Goal: Task Accomplishment & Management: Use online tool/utility

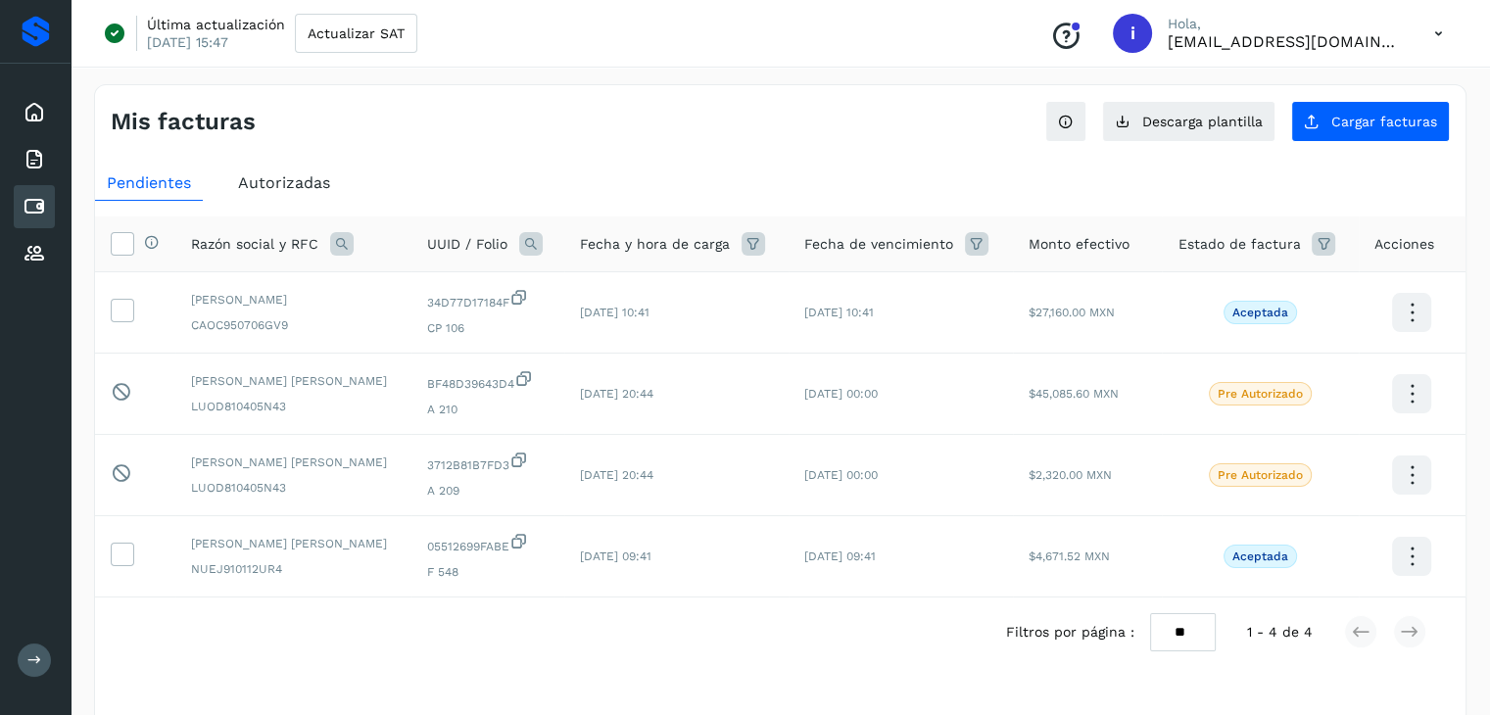
click at [24, 49] on div at bounding box center [35, 32] width 71 height 64
click at [31, 43] on div at bounding box center [36, 31] width 28 height 31
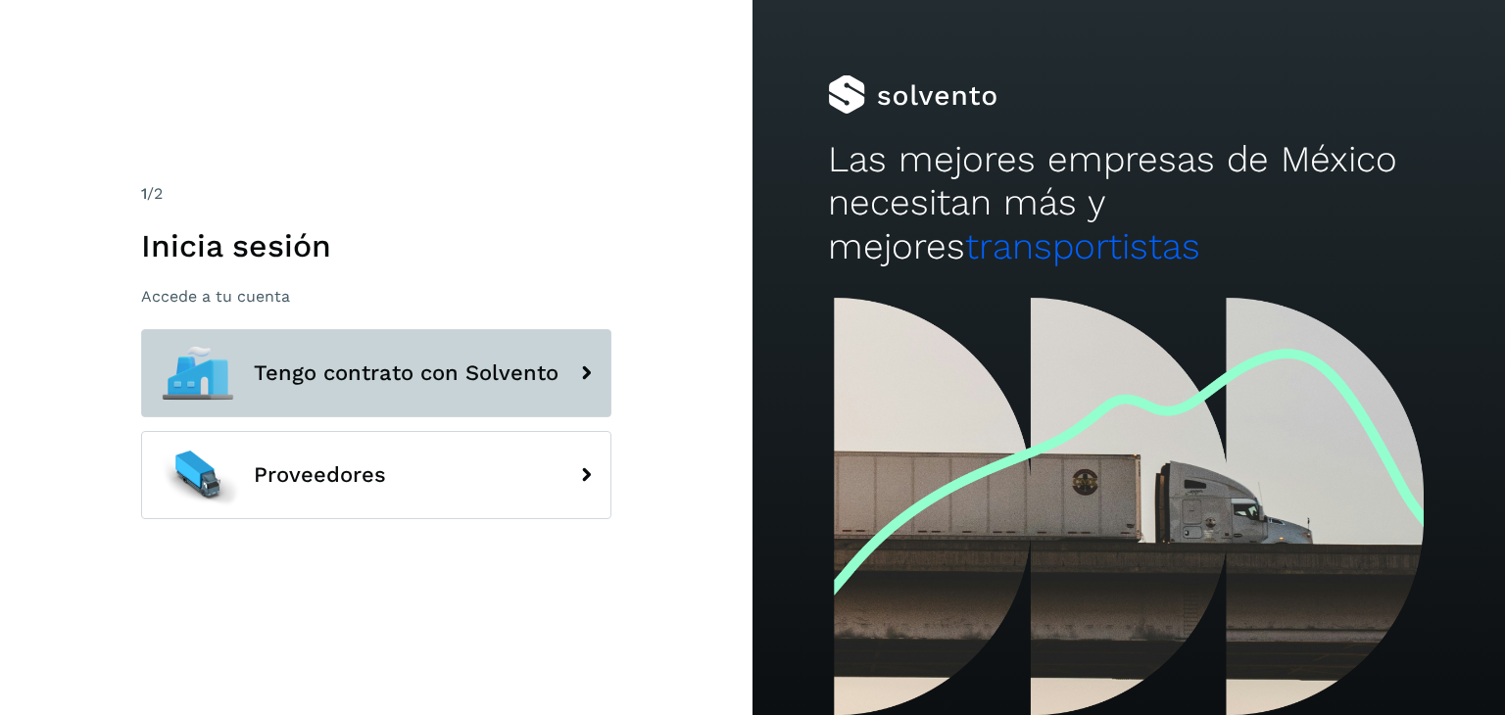
click at [504, 373] on span "Tengo contrato con Solvento" at bounding box center [406, 374] width 305 height 24
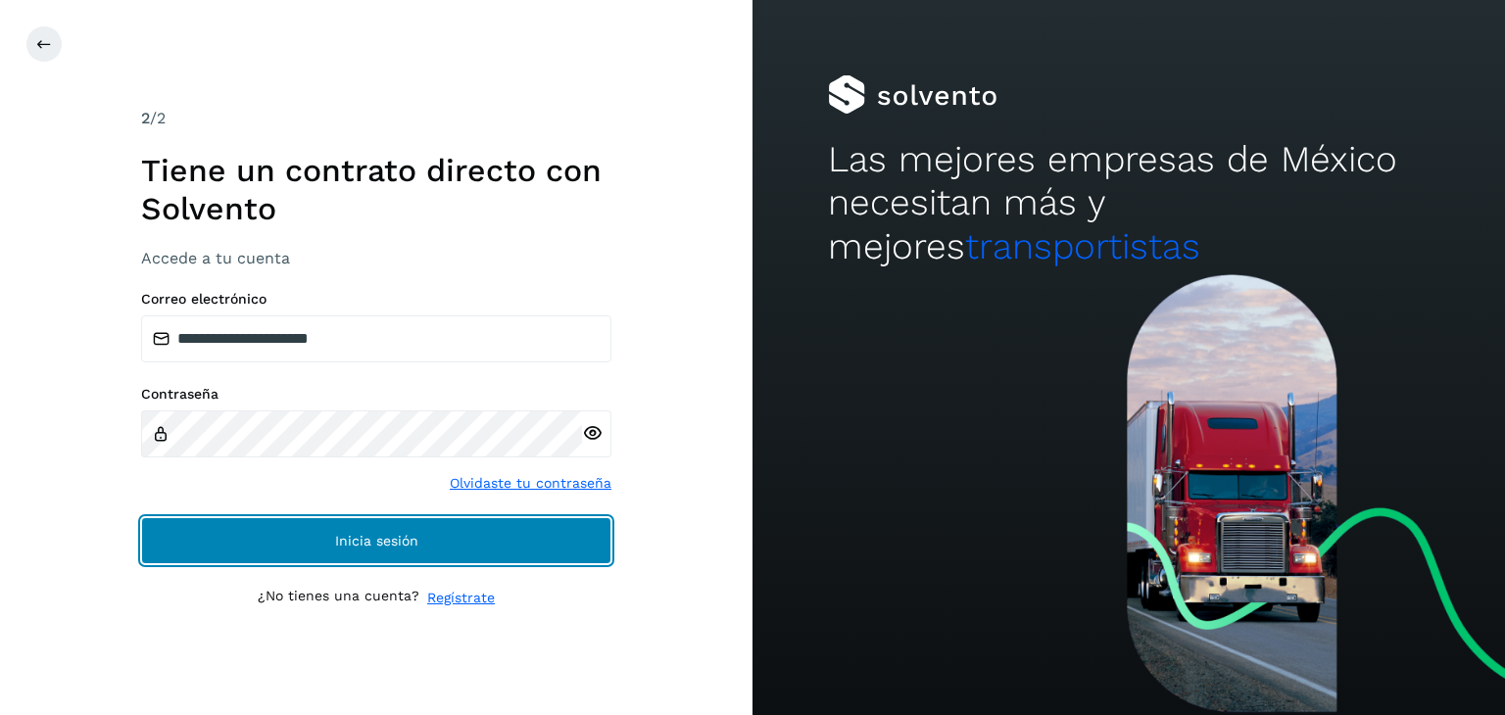
click at [444, 550] on button "Inicia sesión" at bounding box center [376, 540] width 470 height 47
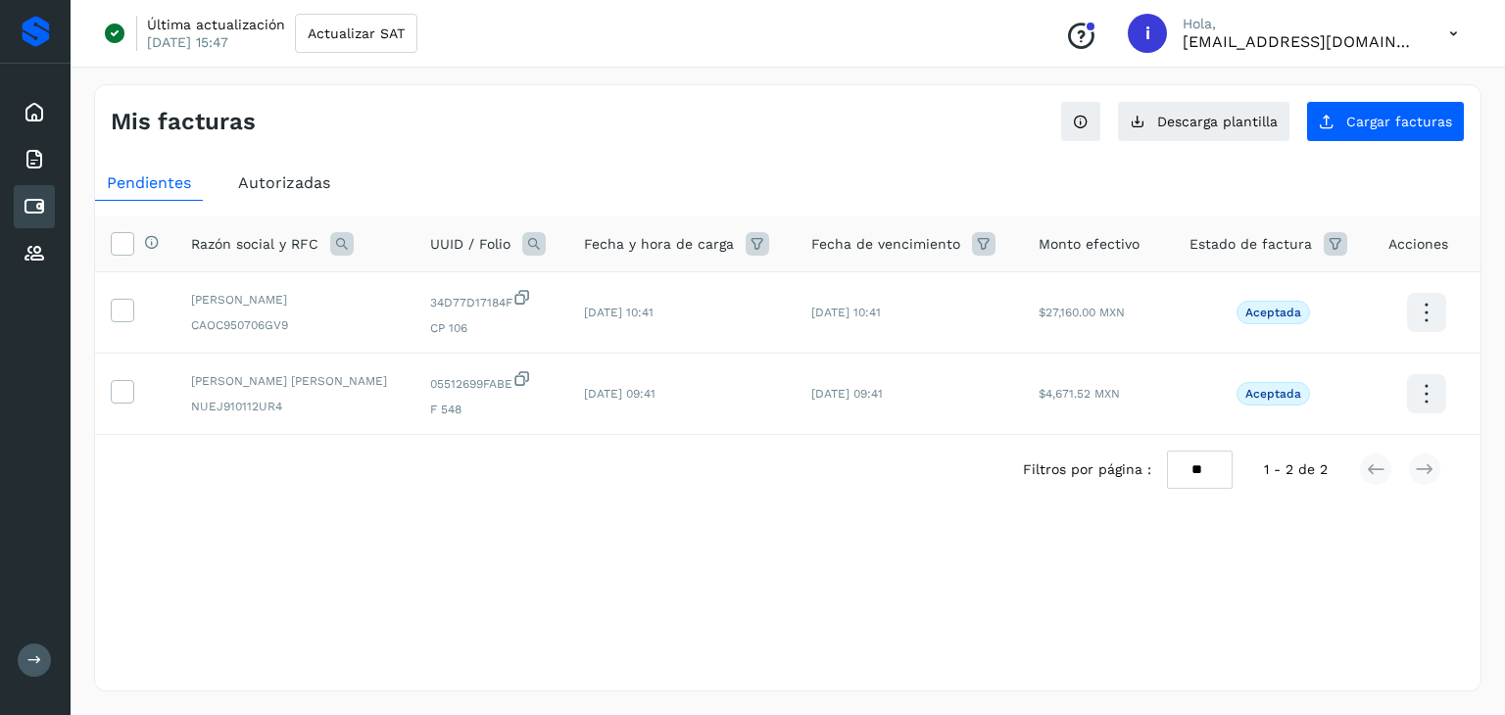
click at [39, 195] on icon at bounding box center [35, 207] width 24 height 24
click at [1409, 136] on button "Cargar facturas" at bounding box center [1385, 121] width 159 height 41
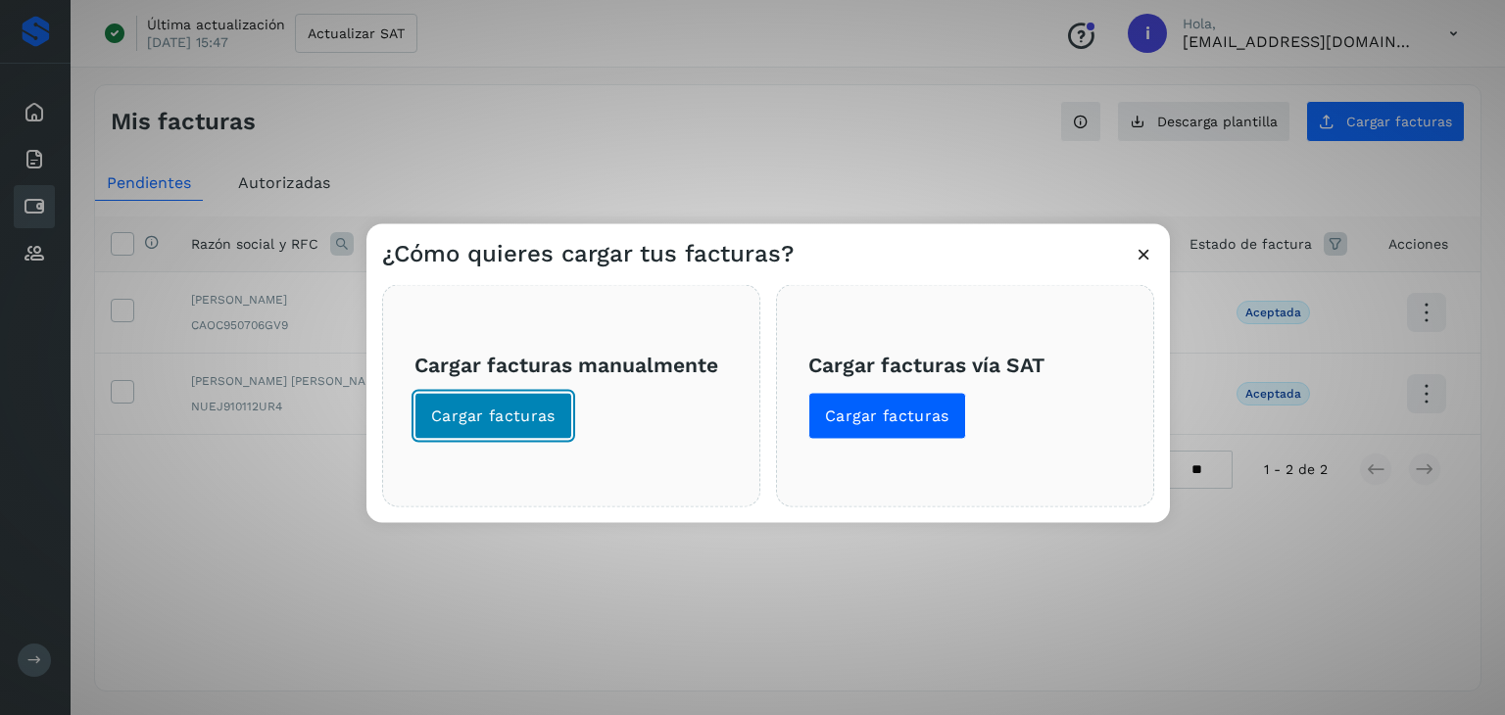
click at [475, 412] on span "Cargar facturas" at bounding box center [493, 417] width 124 height 22
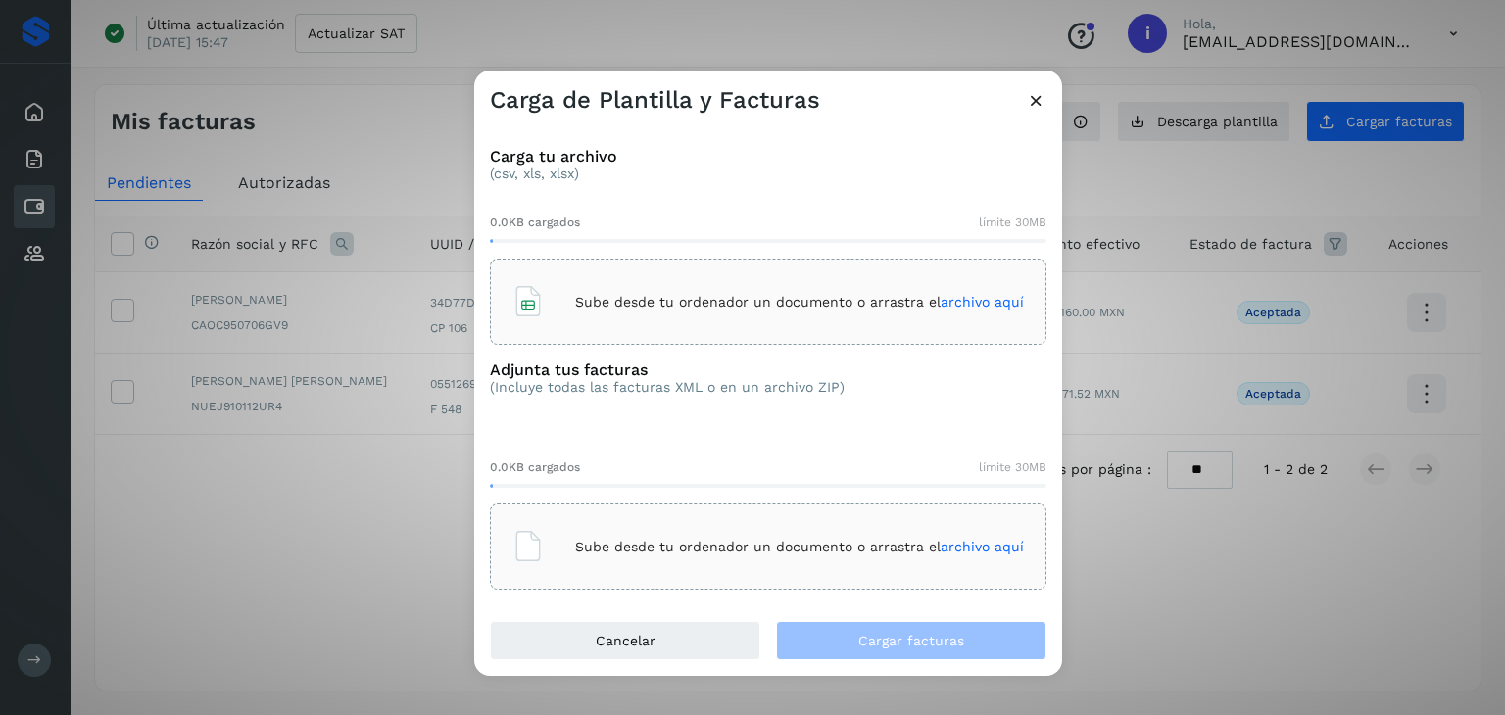
click at [999, 283] on div "Sube desde tu ordenador un documento o arrastra el archivo aquí" at bounding box center [767, 301] width 511 height 53
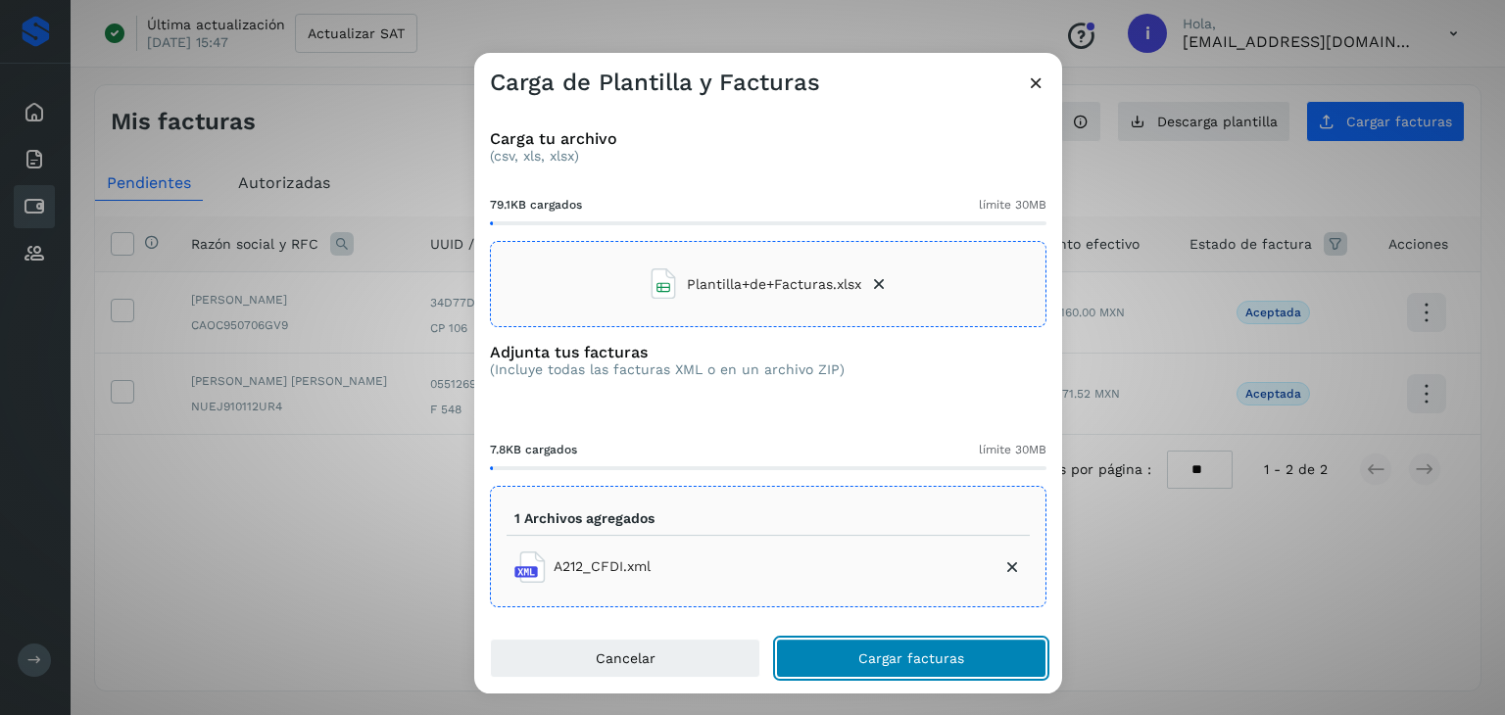
click at [925, 655] on span "Cargar facturas" at bounding box center [911, 659] width 106 height 14
